Goal: Task Accomplishment & Management: Use online tool/utility

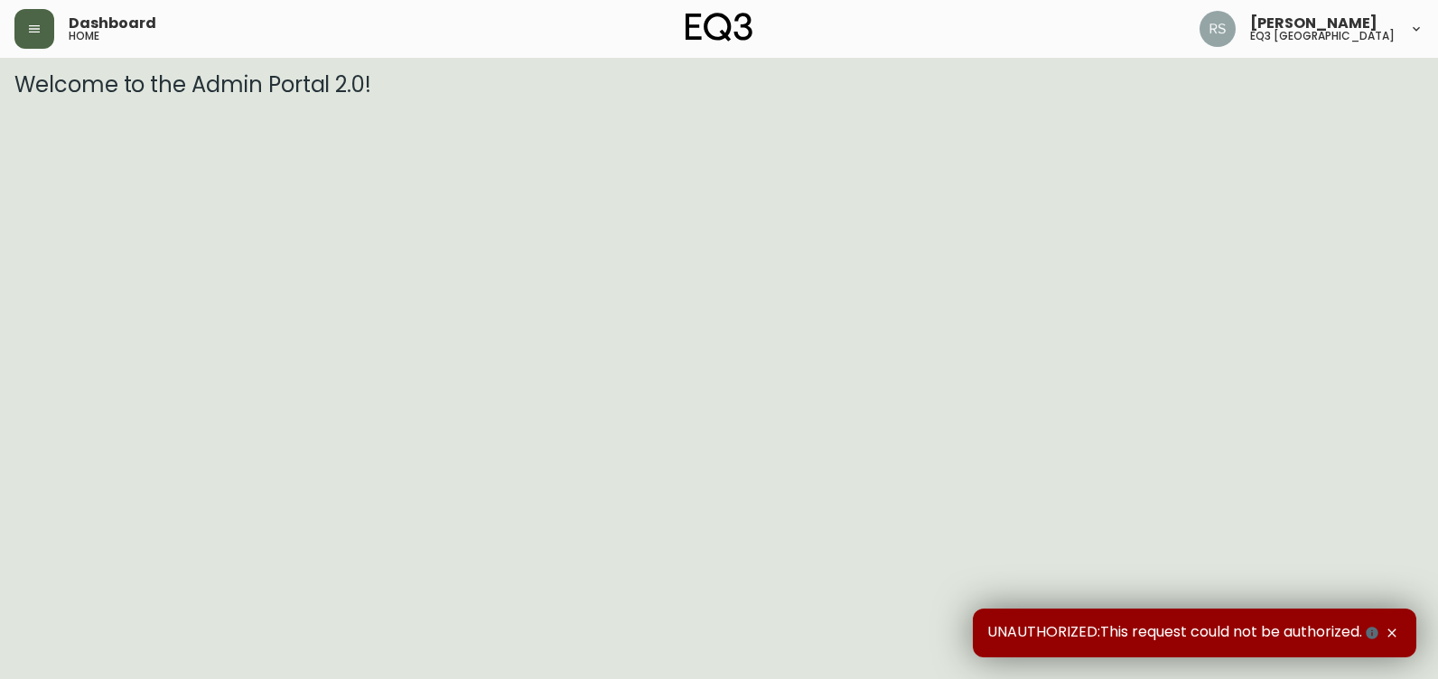
click at [31, 33] on icon "button" at bounding box center [34, 28] width 11 height 7
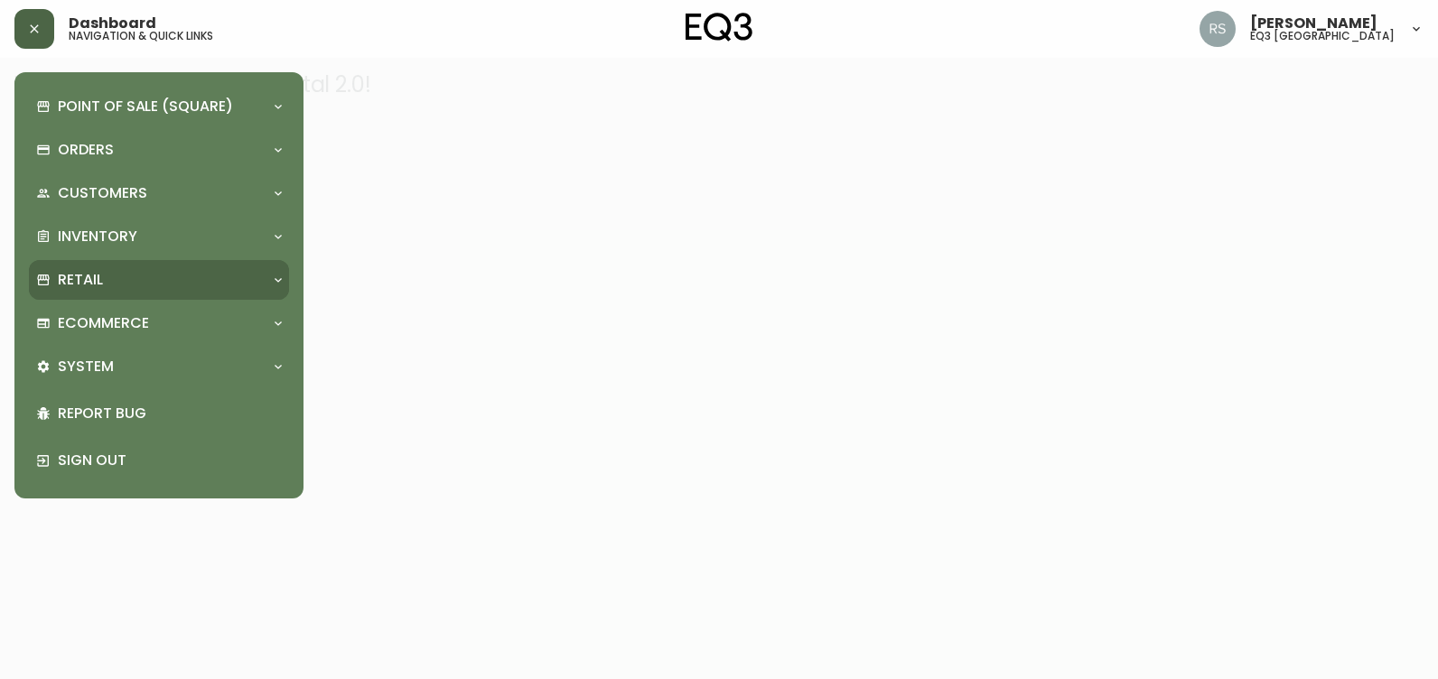
click at [124, 279] on div "Retail" at bounding box center [150, 280] width 228 height 20
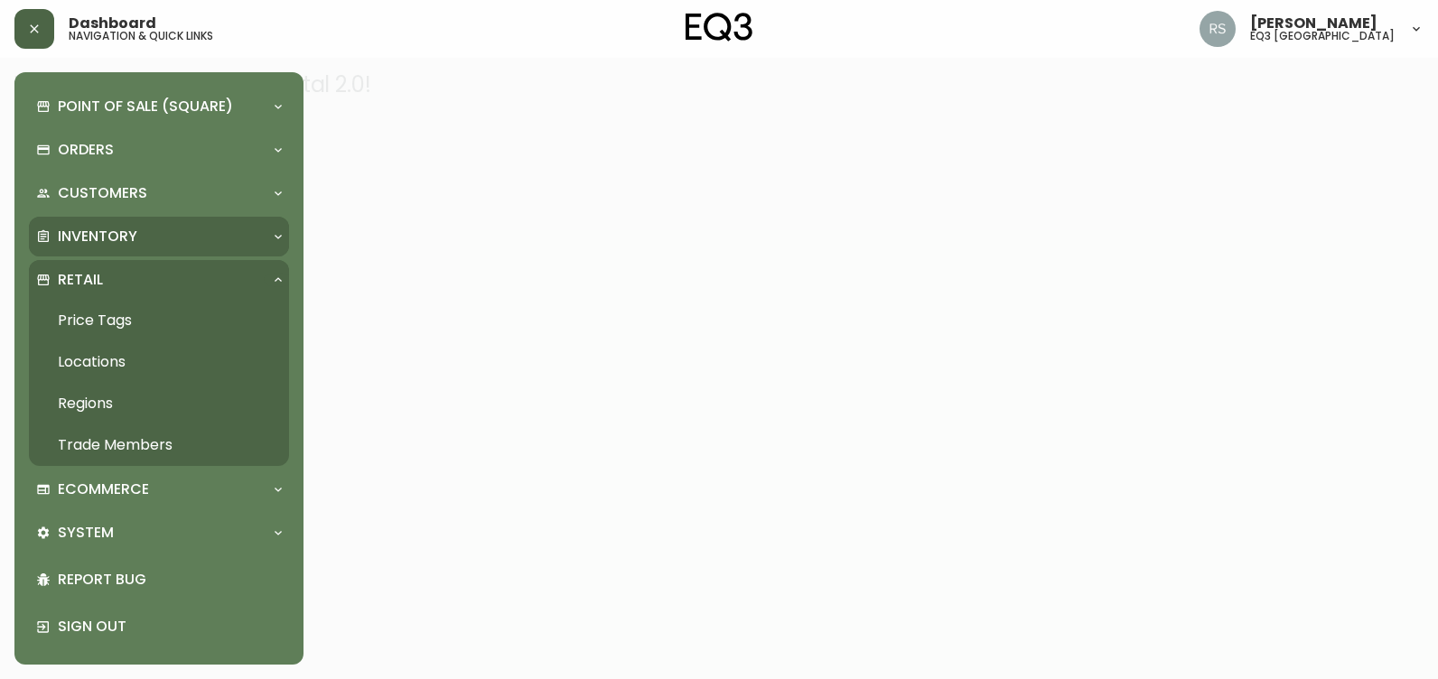
click at [109, 238] on p "Inventory" at bounding box center [97, 237] width 79 height 20
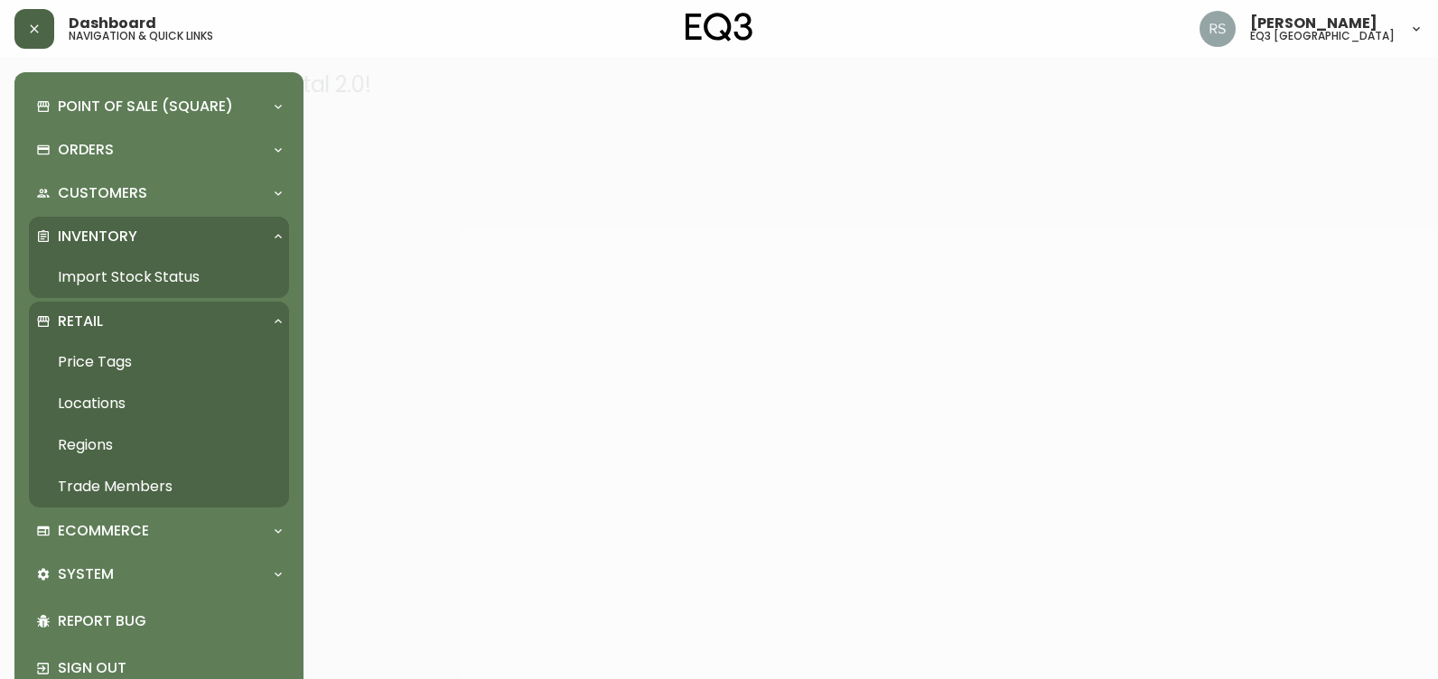
click at [103, 271] on link "Import Stock Status" at bounding box center [159, 277] width 260 height 42
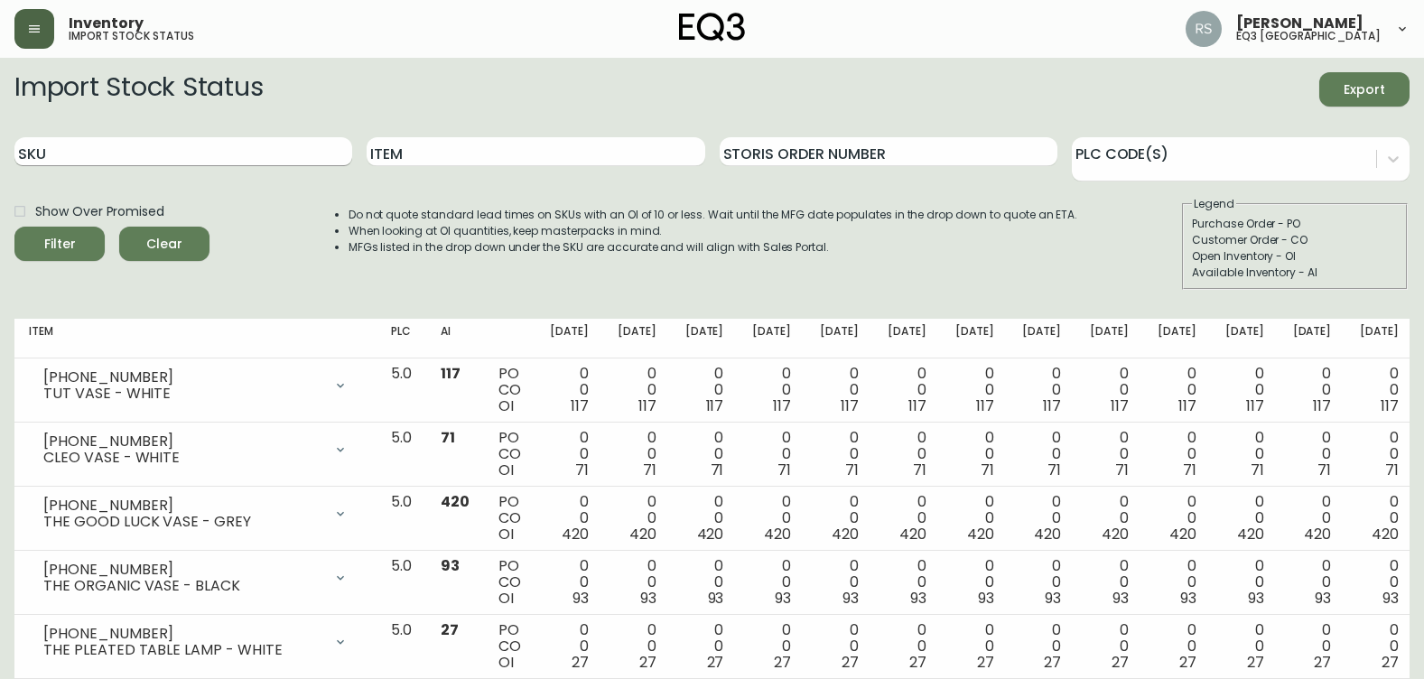
click at [77, 154] on input "SKU" at bounding box center [183, 151] width 338 height 29
paste input "[PHONE_NUMBER]"
click at [14, 227] on button "Filter" at bounding box center [59, 244] width 90 height 34
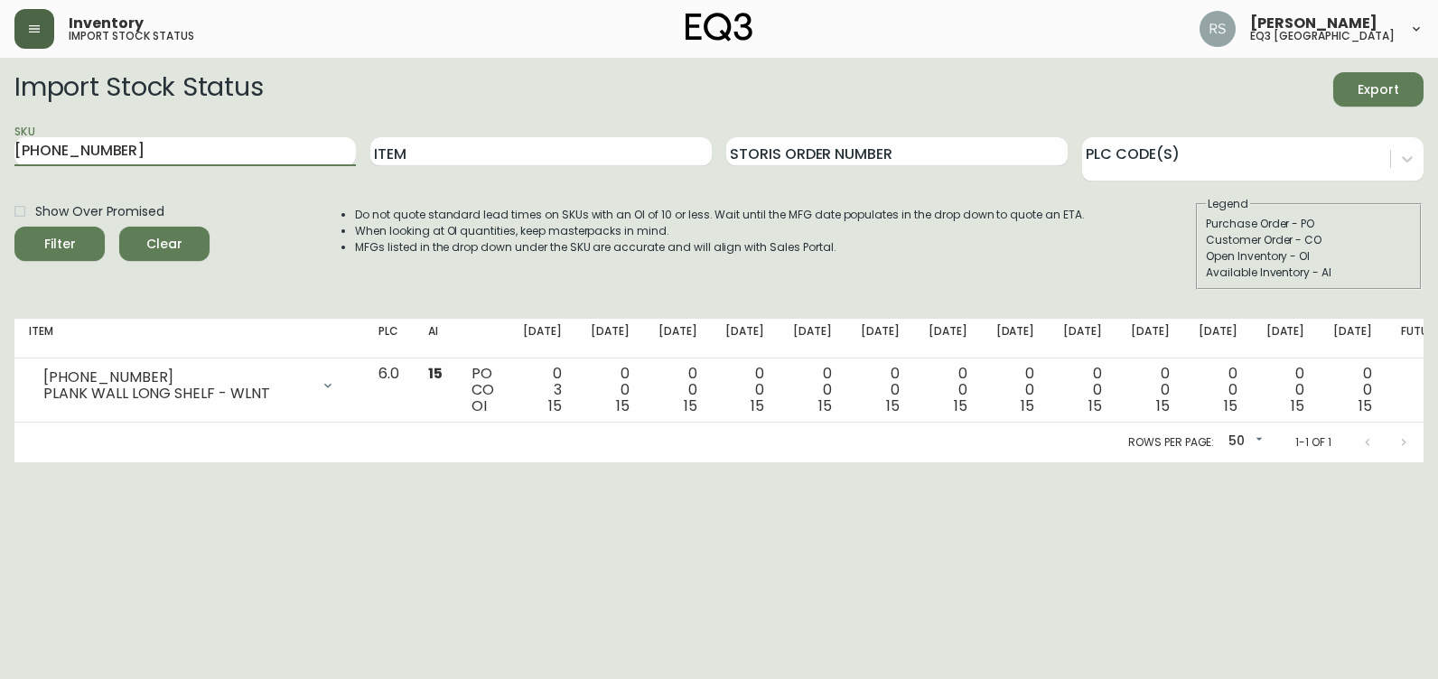
drag, startPoint x: 122, startPoint y: 150, endPoint x: 0, endPoint y: 82, distance: 139.5
click at [0, 77] on html "Inventory import stock status [PERSON_NAME] eq3 [GEOGRAPHIC_DATA] Import Stock …" at bounding box center [719, 231] width 1438 height 462
paste input "29-13-B"
type input "3020-629-13-B"
click at [14, 227] on button "Filter" at bounding box center [59, 244] width 90 height 34
